Goal: Task Accomplishment & Management: Manage account settings

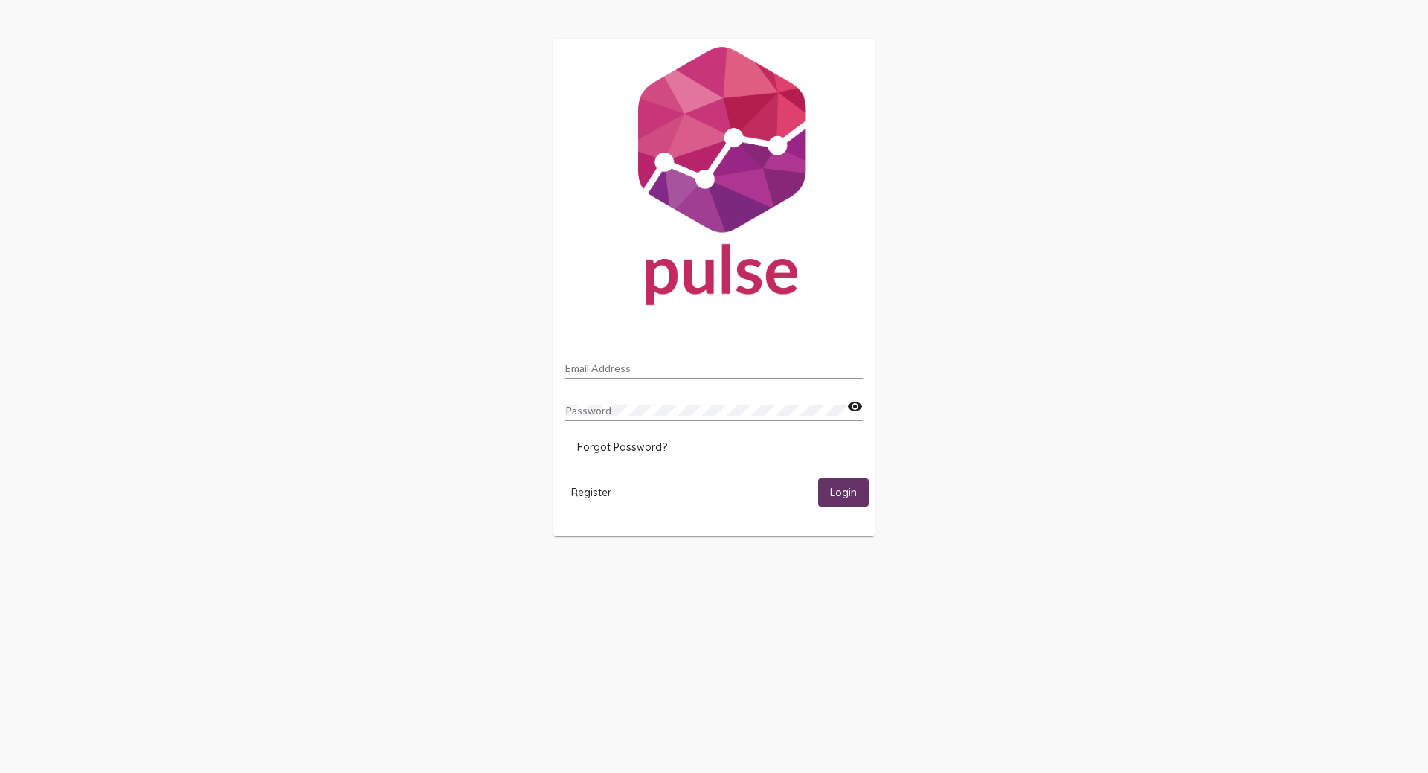
click at [582, 500] on button "Register" at bounding box center [591, 492] width 64 height 28
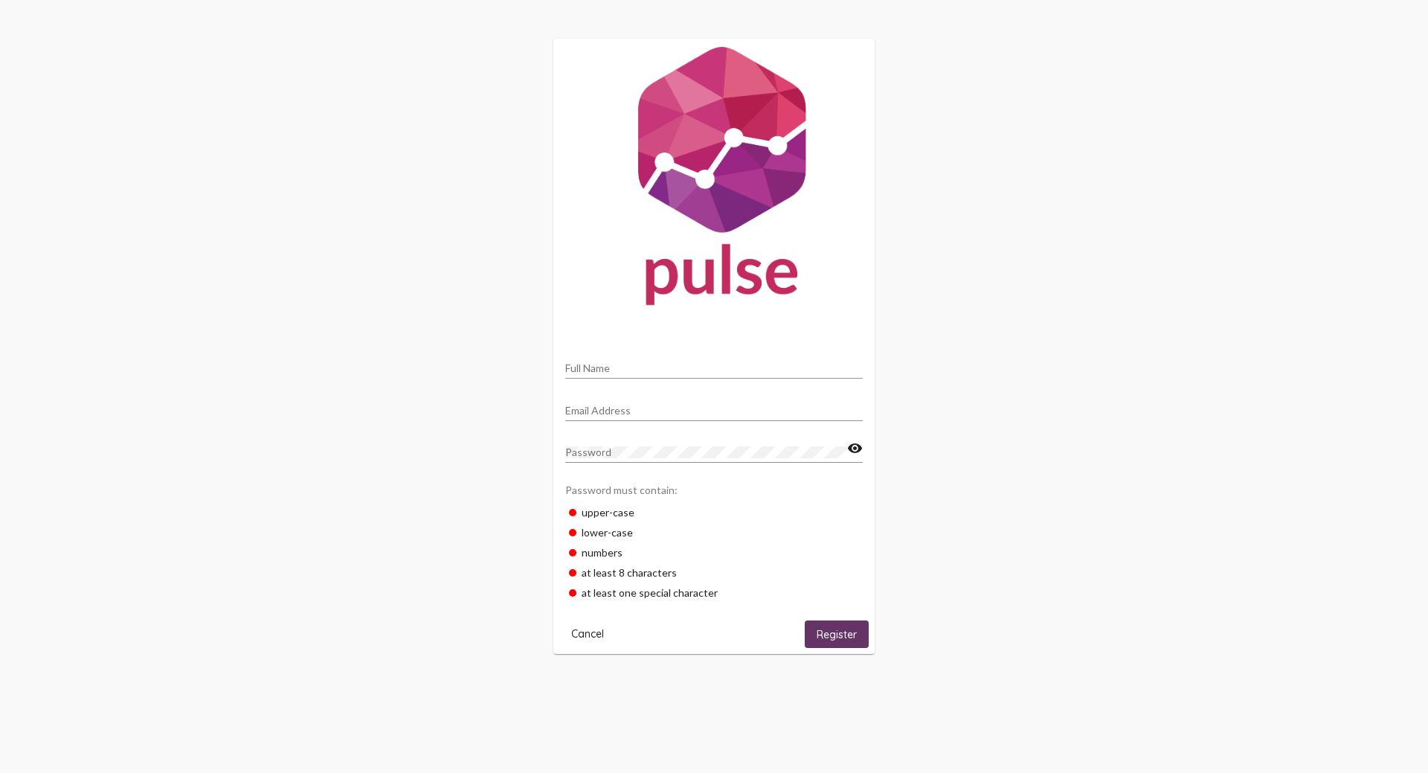
click at [603, 358] on div "Full Name" at bounding box center [713, 364] width 297 height 29
type input "Erin Sonneveldt"
click at [680, 413] on input "esonne" at bounding box center [713, 411] width 297 height 12
type input "[EMAIL_ADDRESS][DOMAIN_NAME]"
click at [642, 458] on div "Password" at bounding box center [706, 448] width 282 height 29
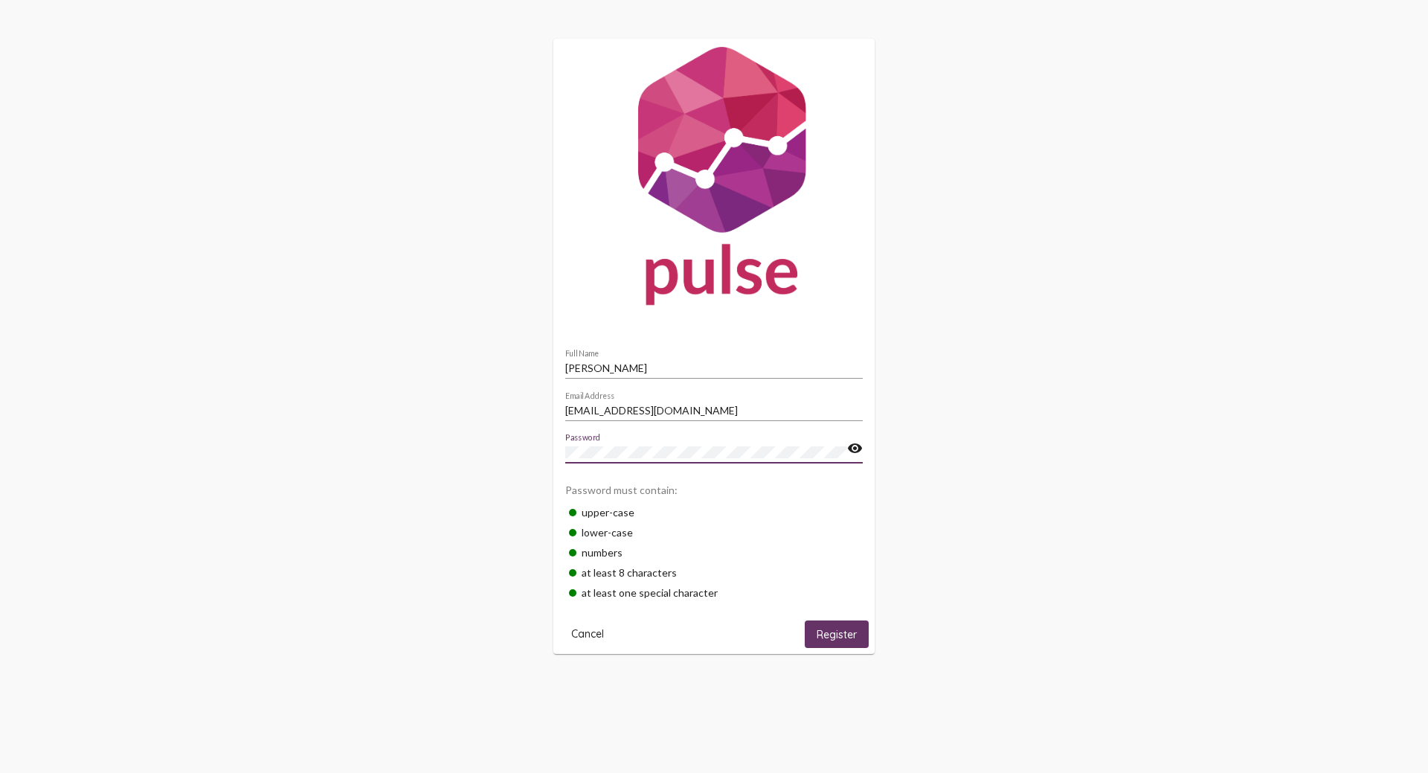
click at [848, 647] on button "Register" at bounding box center [837, 634] width 64 height 28
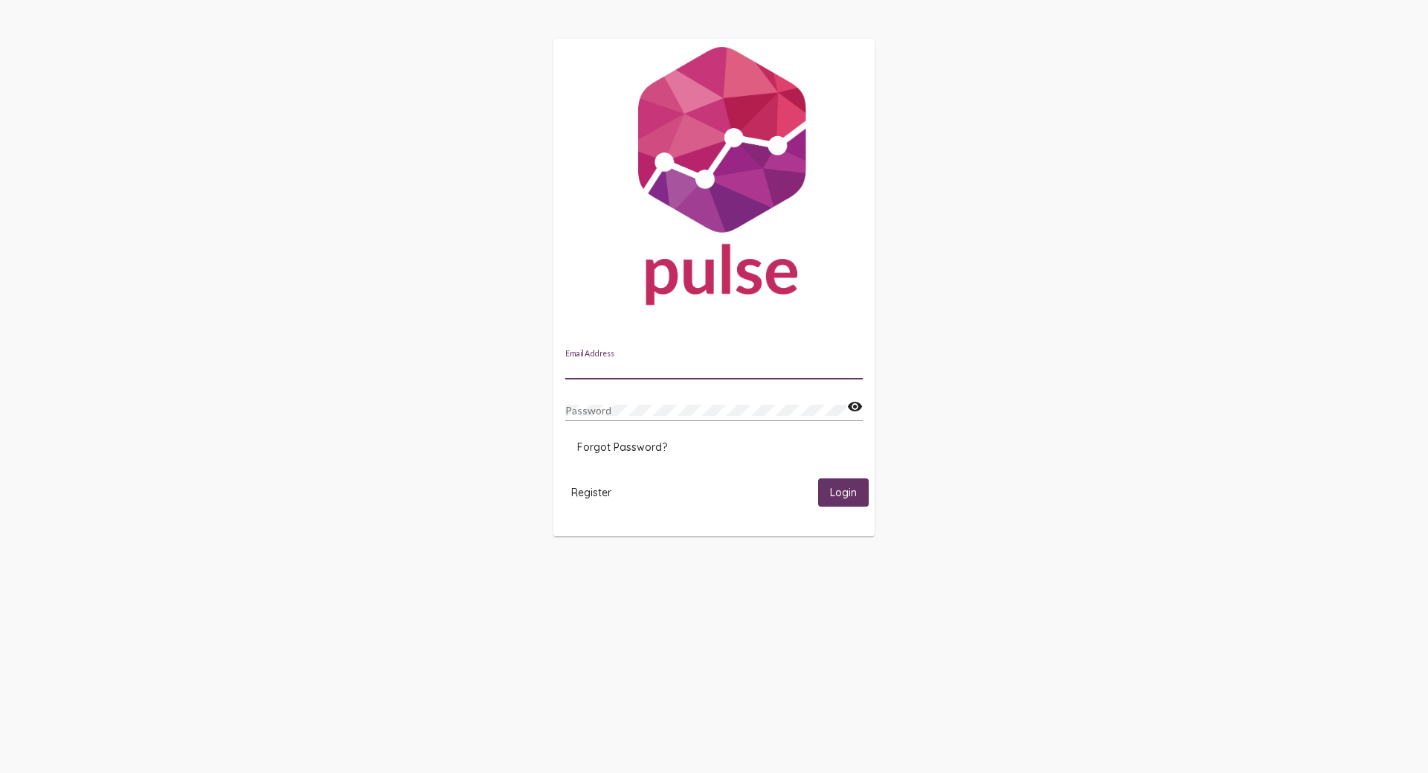
click at [680, 368] on input "Email Address" at bounding box center [713, 368] width 297 height 12
click at [699, 365] on input "Email Address" at bounding box center [713, 368] width 297 height 12
type input "[EMAIL_ADDRESS][DOMAIN_NAME]"
click at [818, 478] on button "Login" at bounding box center [843, 492] width 51 height 28
click at [860, 410] on mat-icon "visibility" at bounding box center [855, 407] width 16 height 18
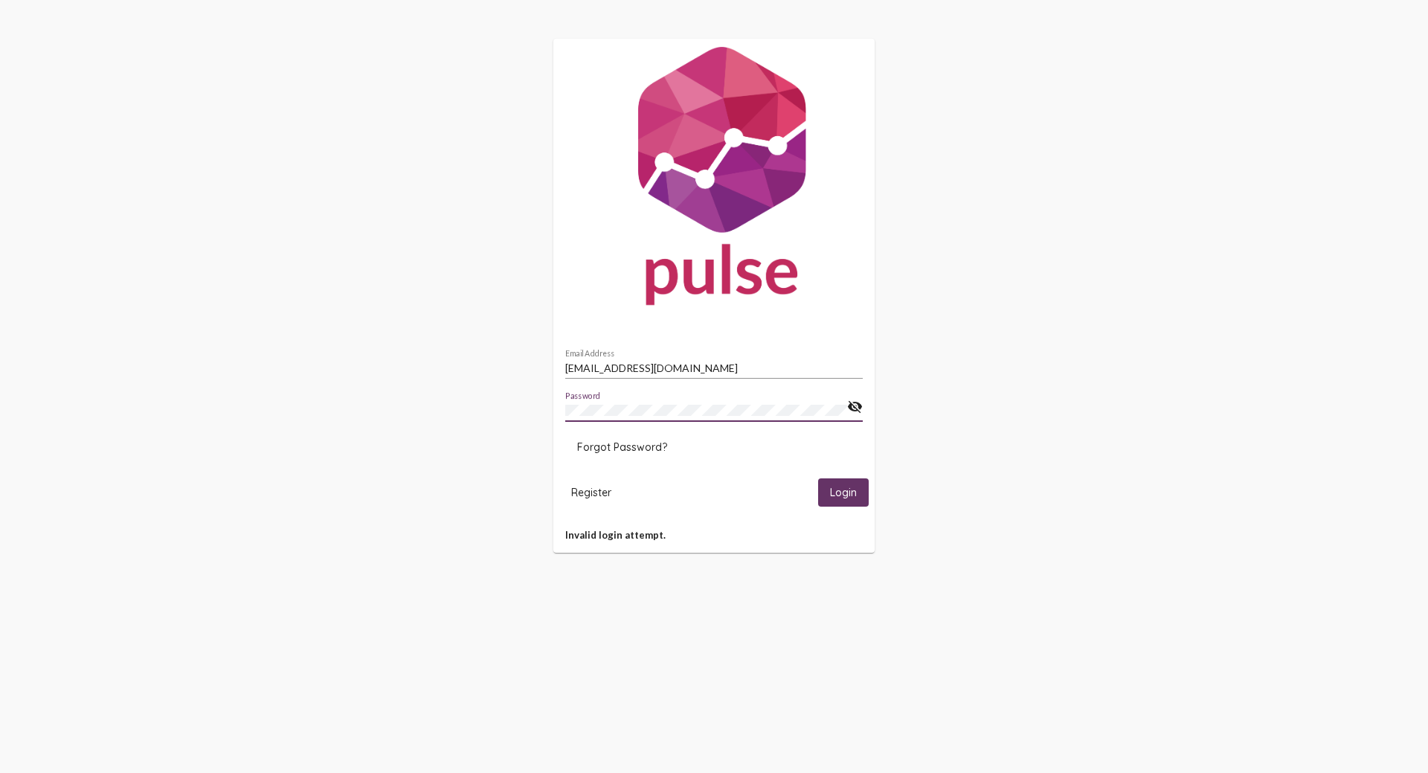
click at [596, 438] on button "Forgot Password?" at bounding box center [622, 447] width 114 height 27
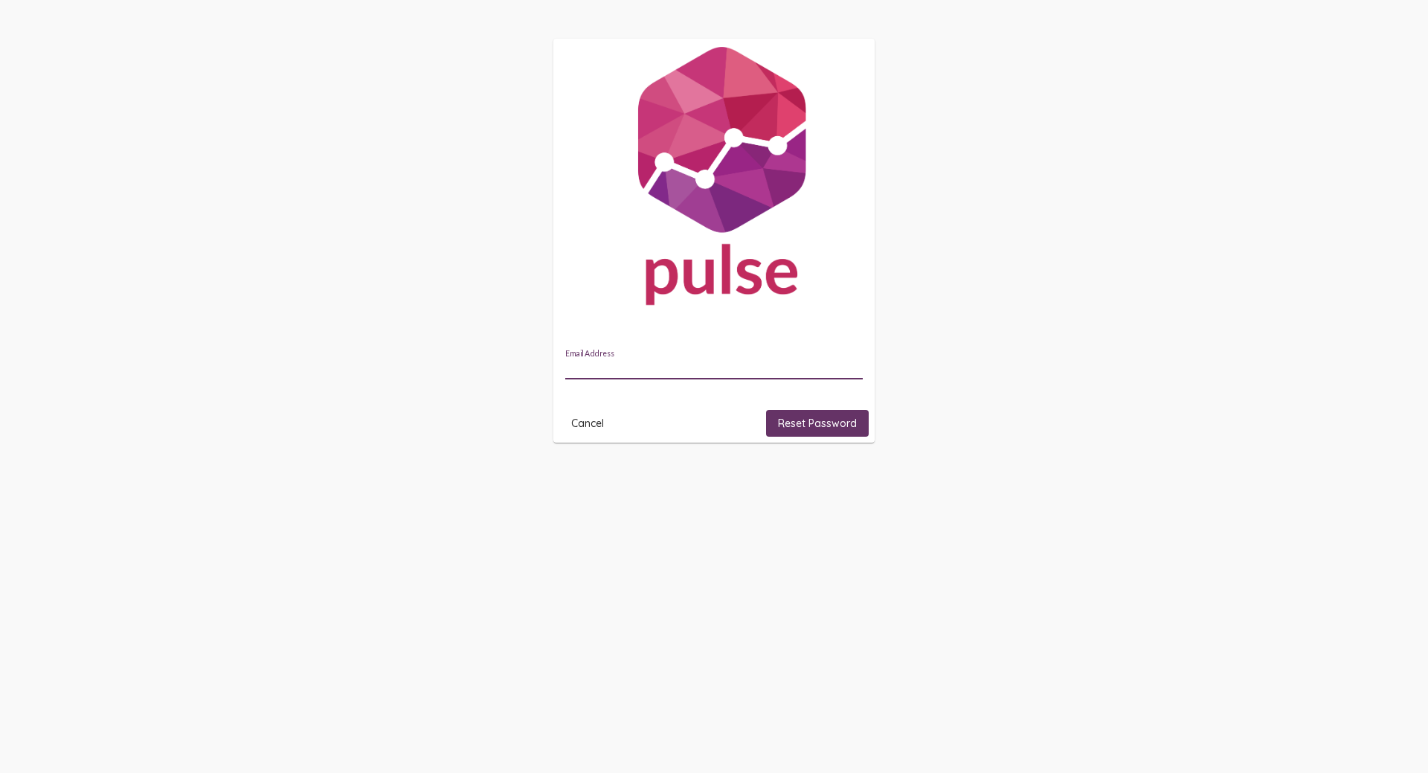
click at [591, 364] on input "Email Address" at bounding box center [713, 368] width 297 height 12
type input "[EMAIL_ADDRESS][DOMAIN_NAME]"
click at [754, 353] on div "esonneveldt@ncmich.edu Email Address" at bounding box center [713, 364] width 297 height 29
click at [802, 417] on span "Reset Password" at bounding box center [817, 422] width 79 height 13
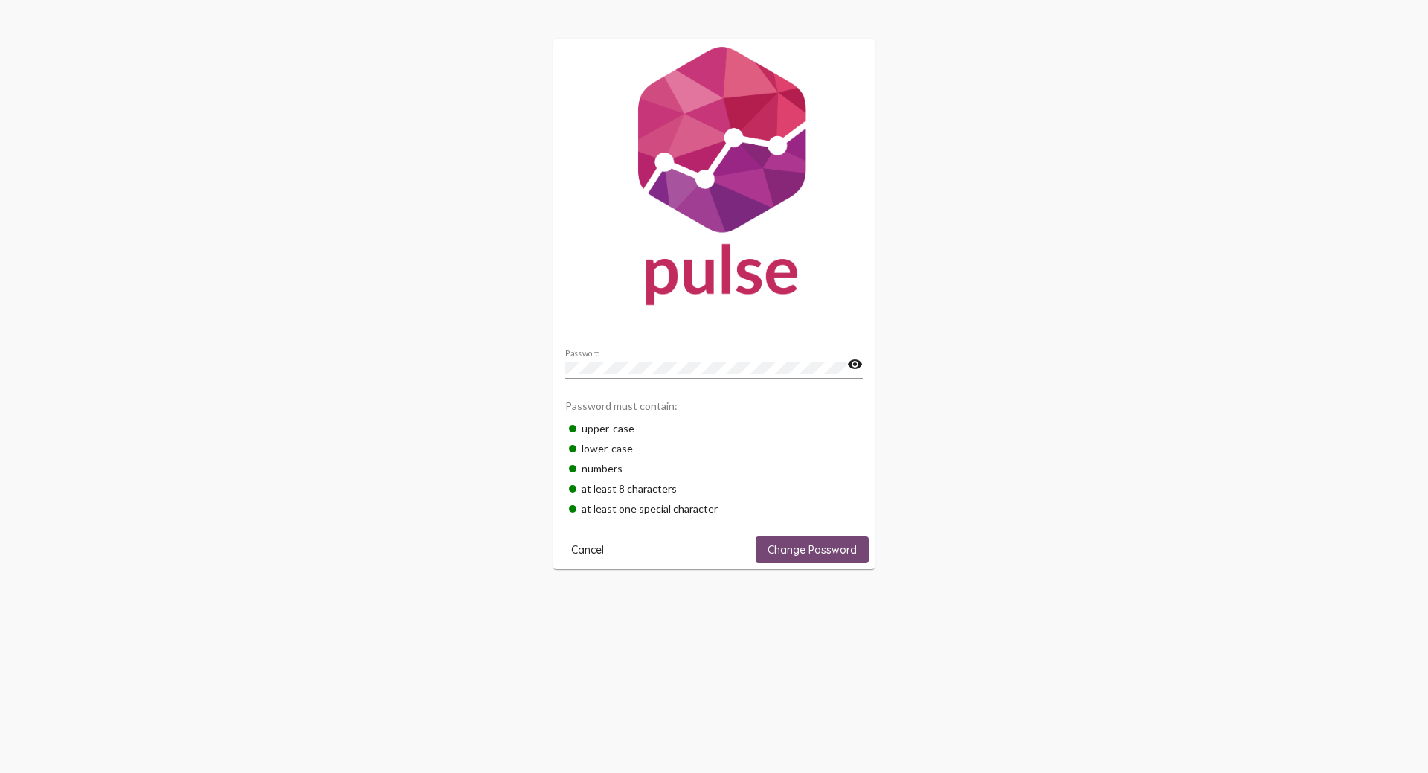
click at [835, 543] on span "Change Password" at bounding box center [811, 549] width 89 height 13
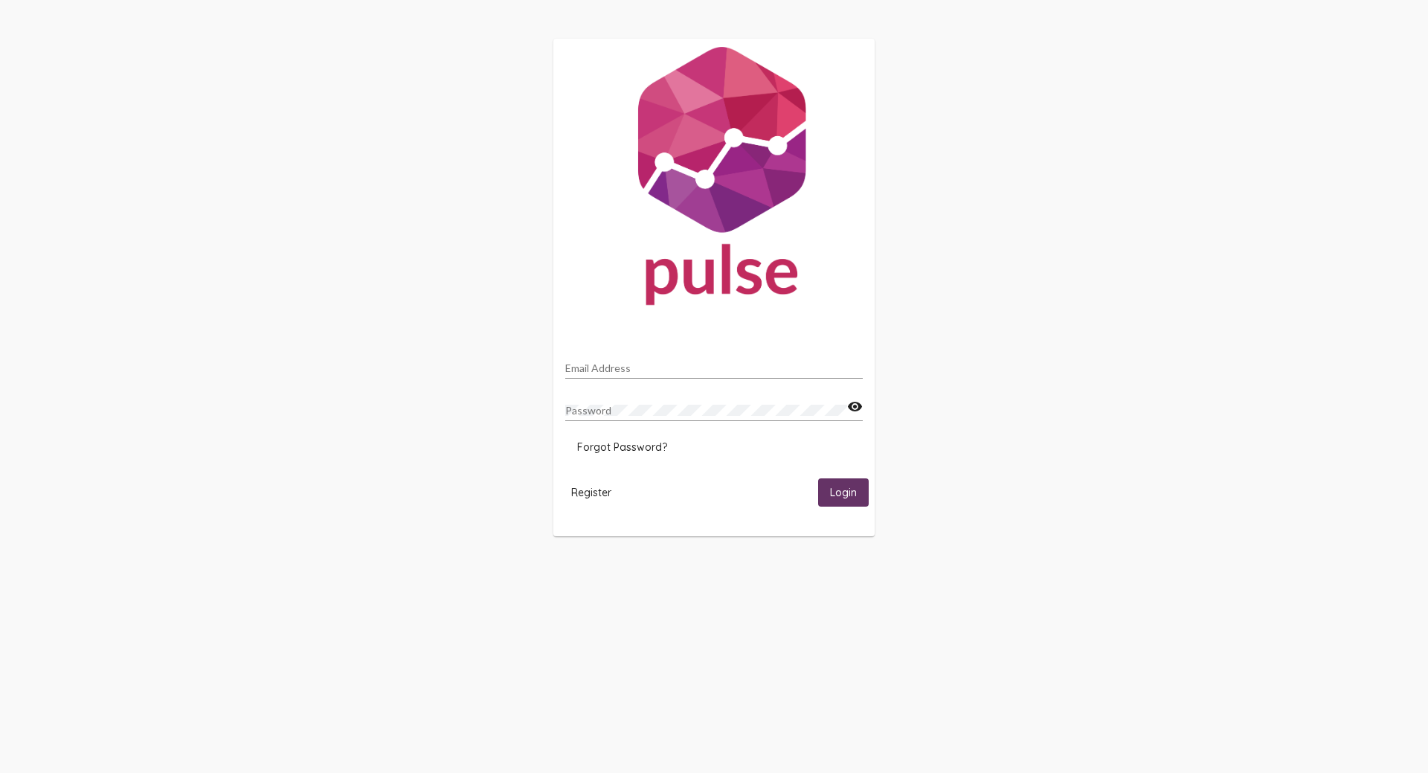
click at [613, 361] on div "Email Address" at bounding box center [713, 364] width 297 height 29
type input "[EMAIL_ADDRESS][DOMAIN_NAME]"
click at [818, 478] on button "Login" at bounding box center [843, 492] width 51 height 28
